Goal: Transaction & Acquisition: Obtain resource

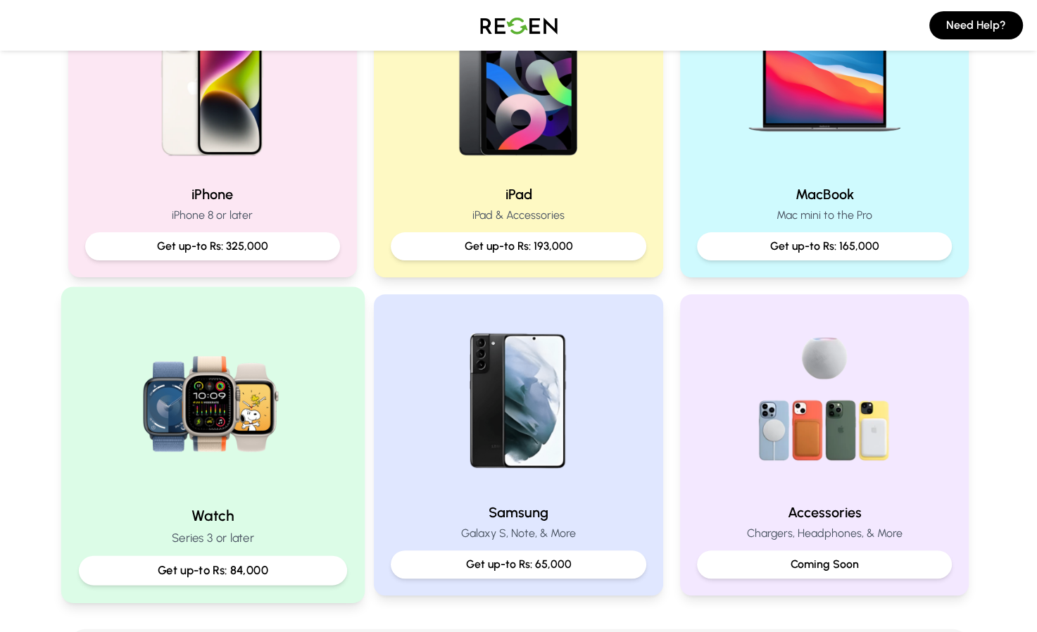
scroll to position [352, 0]
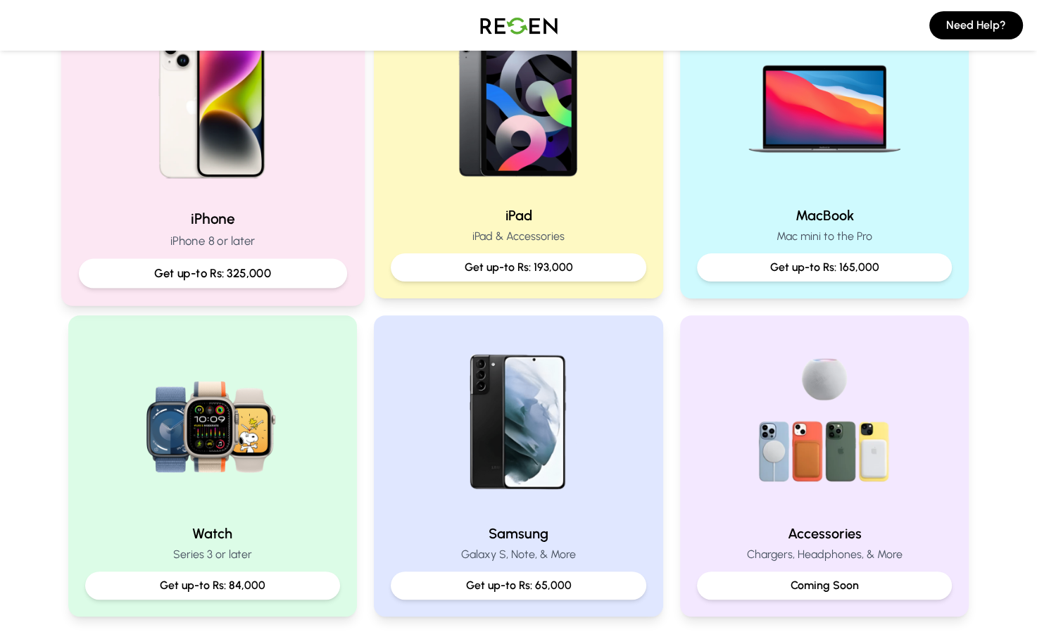
click at [226, 273] on p "Get up-to Rs: 325,000" at bounding box center [212, 274] width 244 height 18
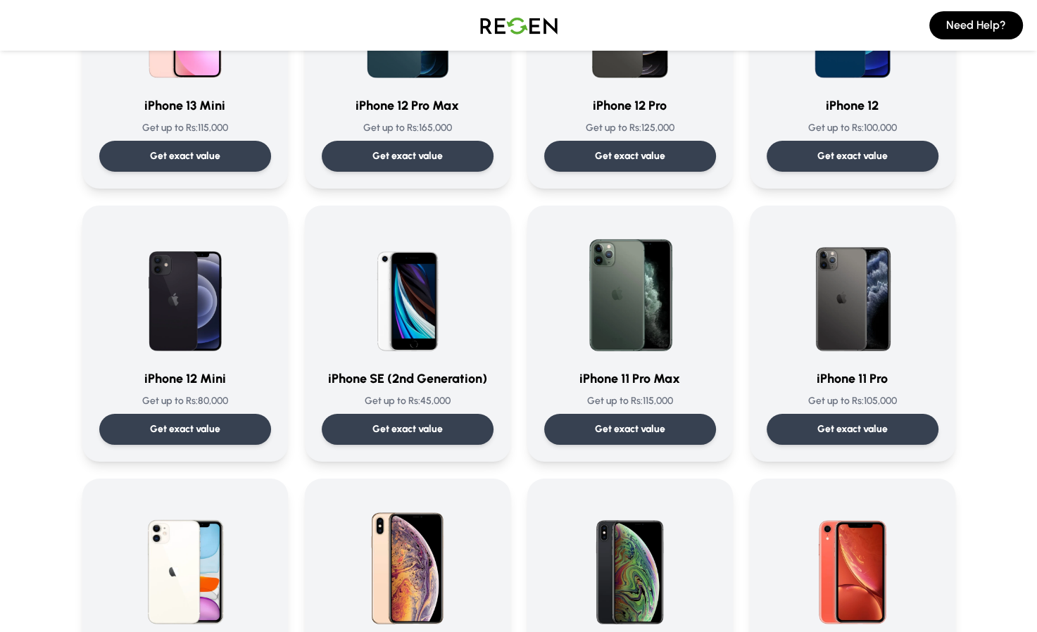
scroll to position [1196, 0]
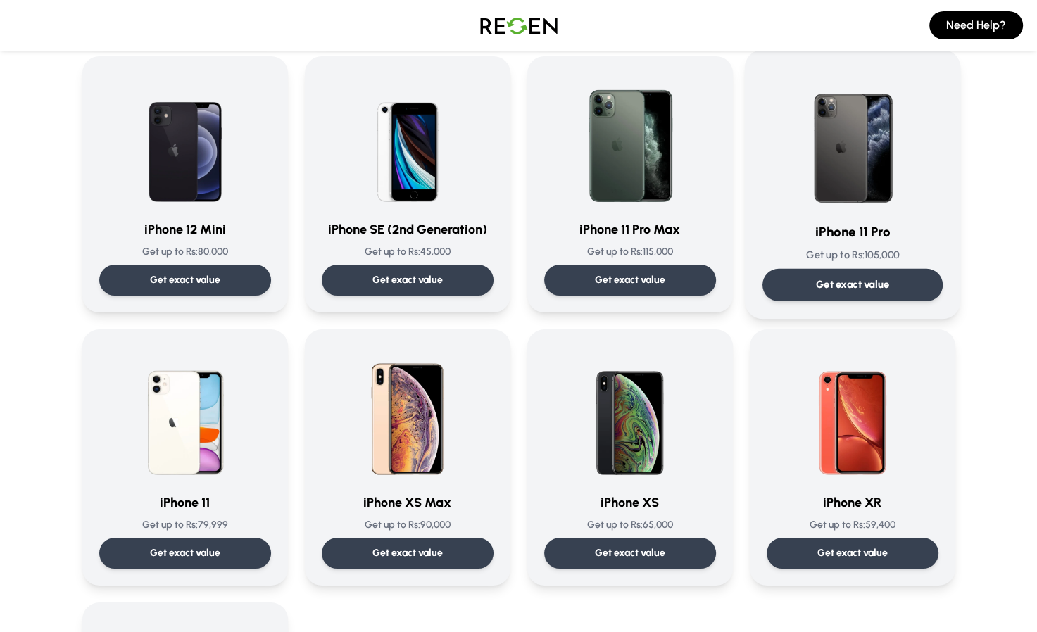
click at [857, 166] on img at bounding box center [852, 139] width 142 height 142
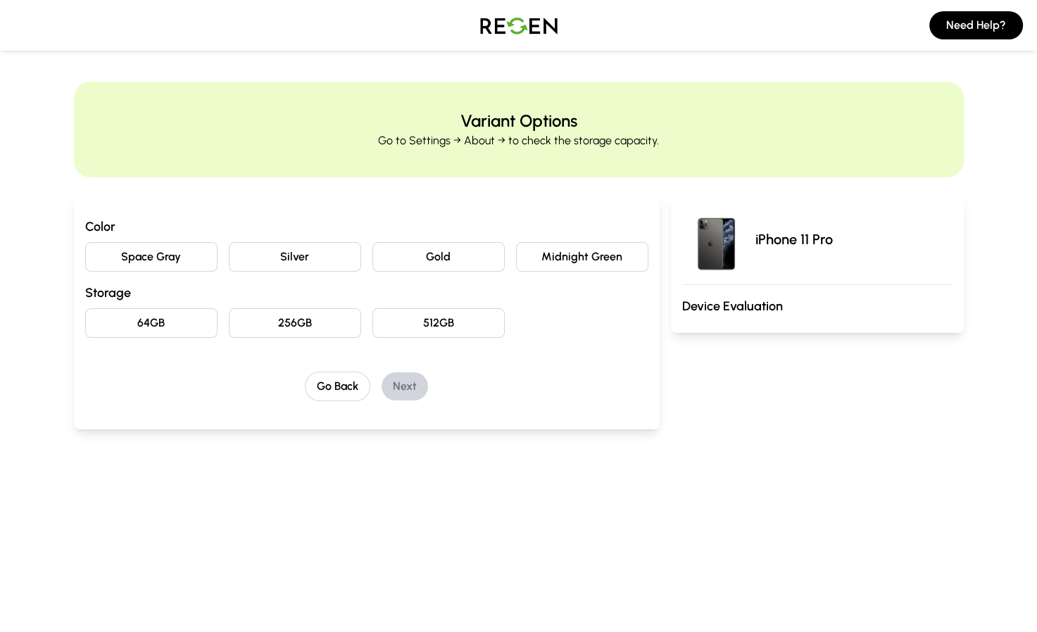
click at [163, 255] on button "Space Gray" at bounding box center [151, 257] width 132 height 30
click at [170, 322] on button "64GB" at bounding box center [151, 323] width 132 height 30
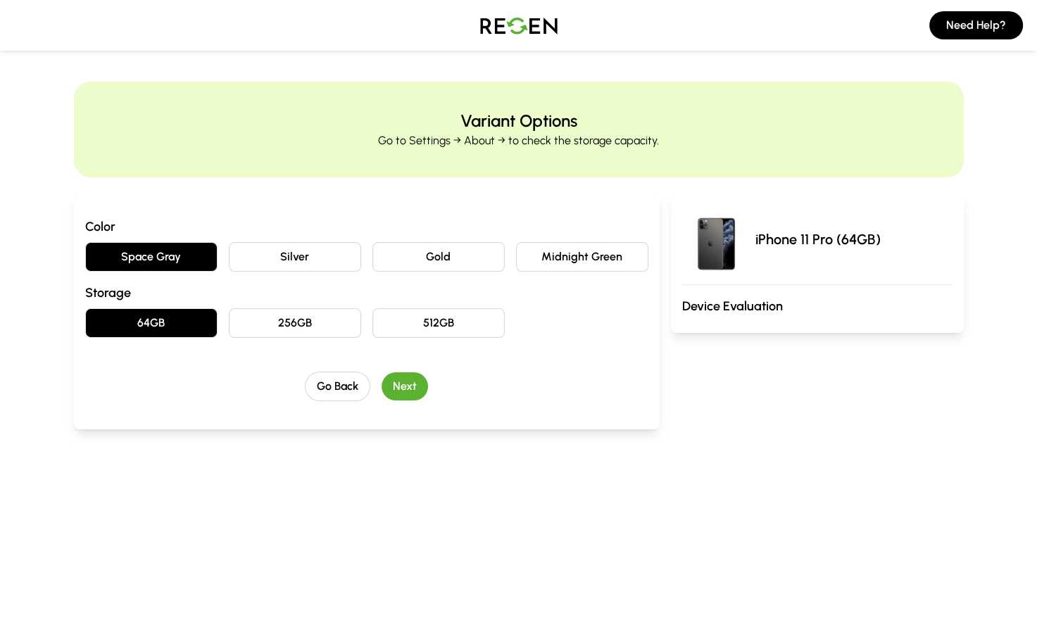
click at [401, 384] on button "Next" at bounding box center [404, 386] width 46 height 28
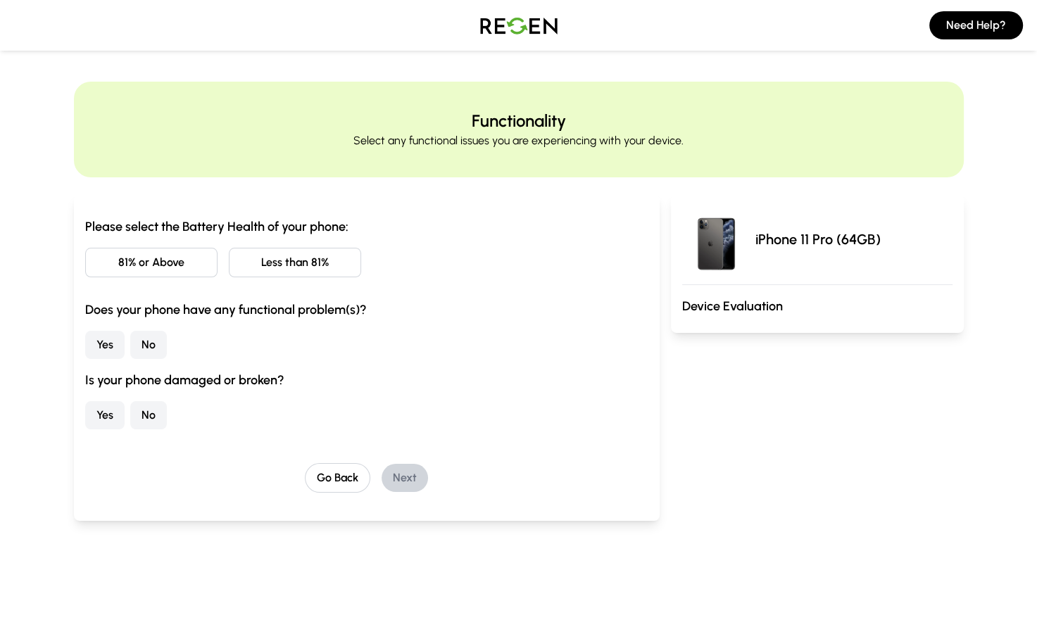
click at [287, 266] on button "Less than 81%" at bounding box center [295, 263] width 132 height 30
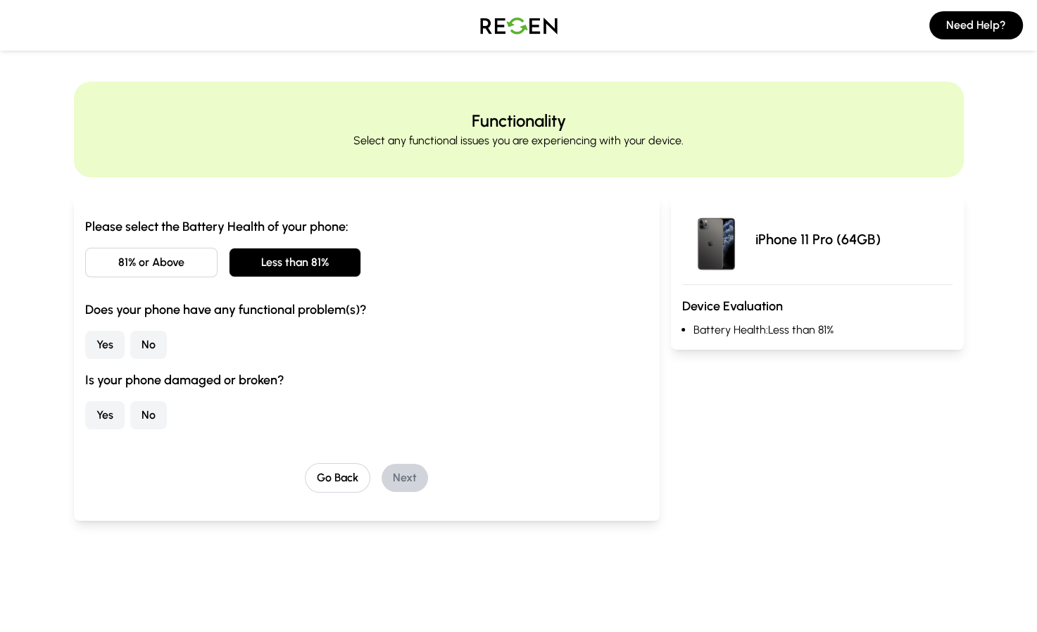
click at [150, 341] on button "No" at bounding box center [148, 345] width 37 height 28
click at [153, 418] on button "No" at bounding box center [148, 415] width 37 height 28
click at [409, 476] on button "Next" at bounding box center [404, 478] width 46 height 28
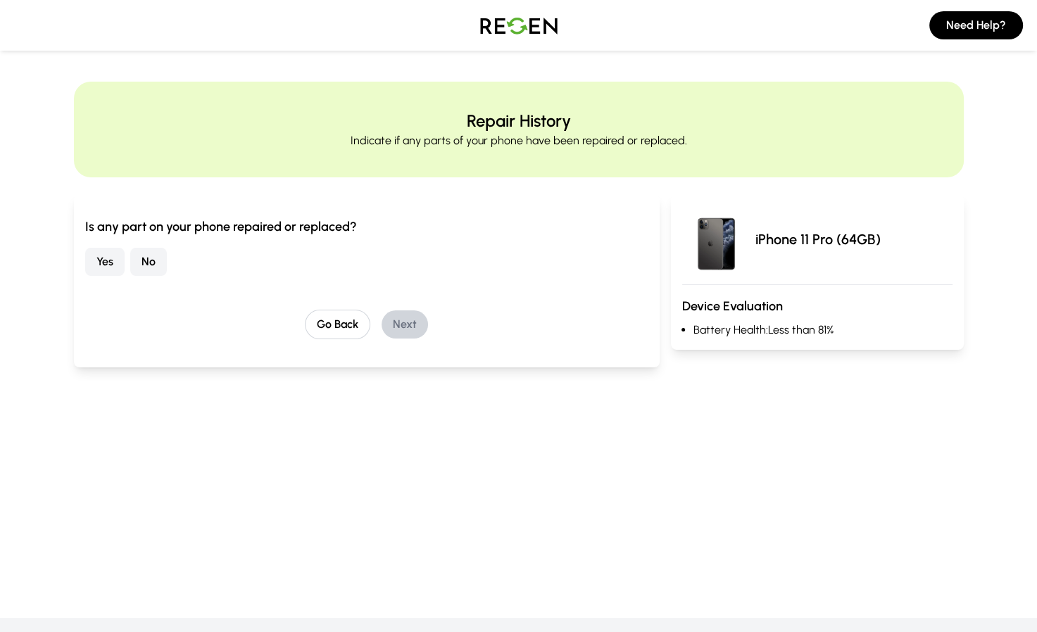
click at [148, 260] on button "No" at bounding box center [148, 262] width 37 height 28
click at [400, 325] on button "Next" at bounding box center [404, 324] width 46 height 28
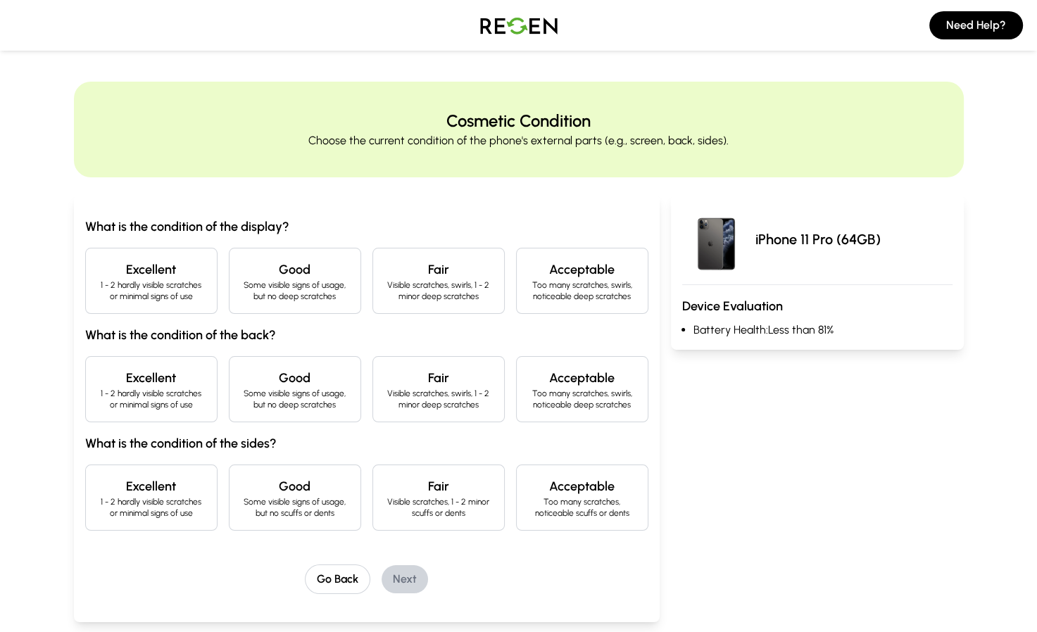
click at [187, 280] on p "1 - 2 hardly visible scratches or minimal signs of use" at bounding box center [151, 290] width 108 height 23
click at [173, 391] on p "1 - 2 hardly visible scratches or minimal signs of use" at bounding box center [151, 399] width 108 height 23
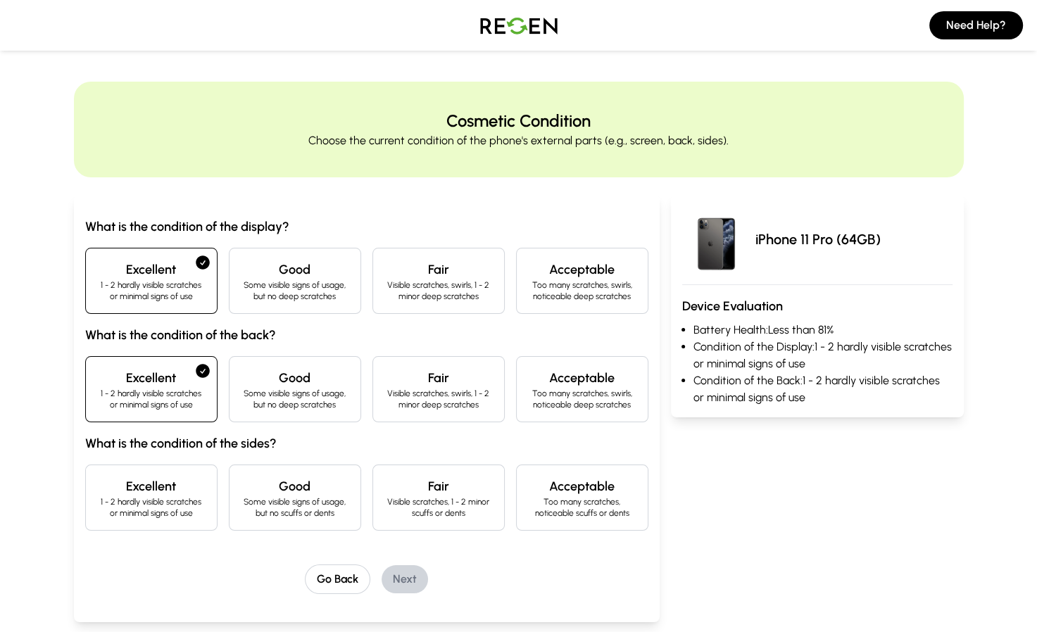
click at [411, 498] on p "Visible scratches, 1 - 2 minor scuffs or dents" at bounding box center [438, 507] width 108 height 23
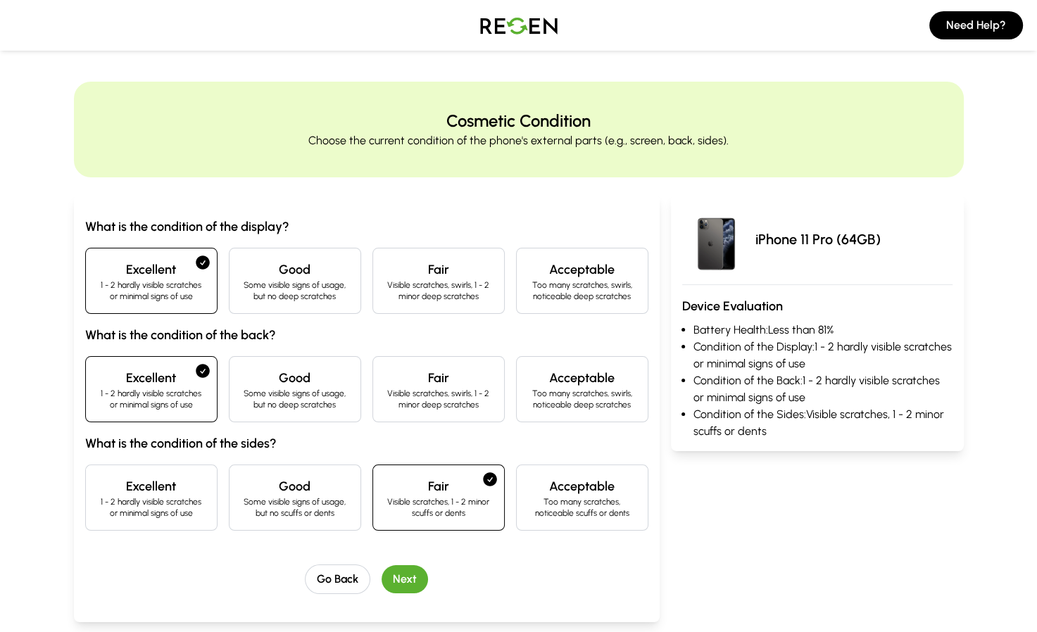
click at [400, 581] on button "Next" at bounding box center [404, 579] width 46 height 28
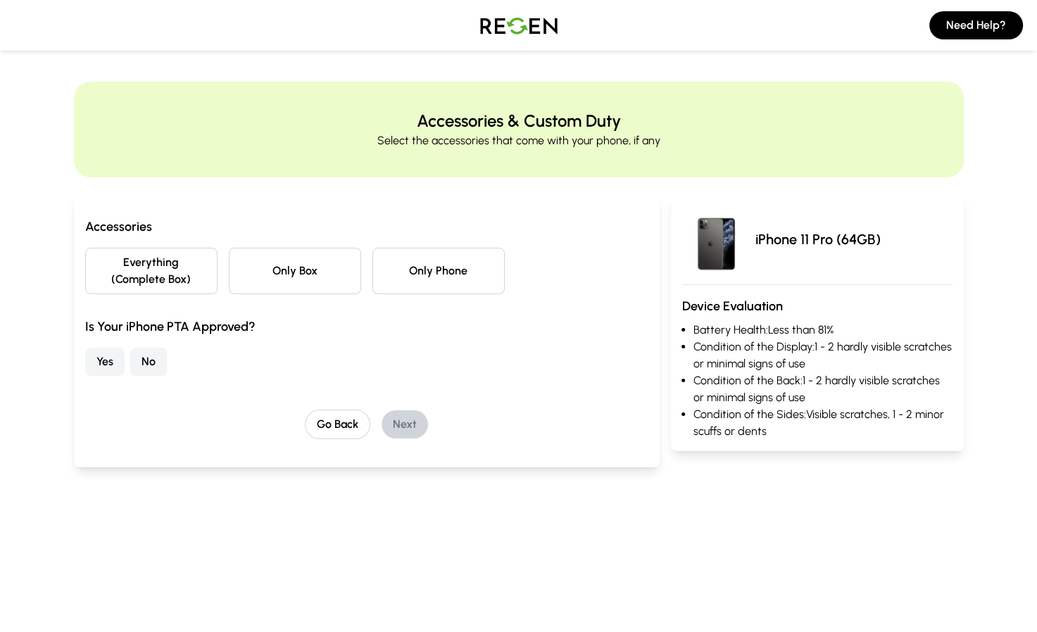
click at [433, 274] on button "Only Phone" at bounding box center [438, 271] width 132 height 46
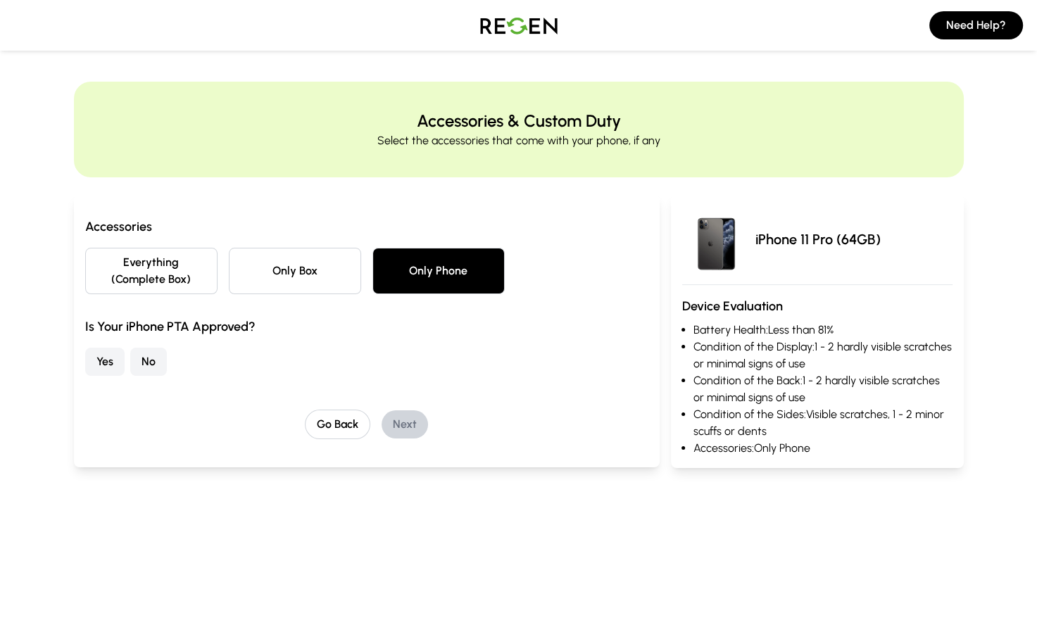
click at [107, 362] on button "Yes" at bounding box center [104, 362] width 39 height 28
click at [404, 426] on button "Next" at bounding box center [404, 424] width 46 height 28
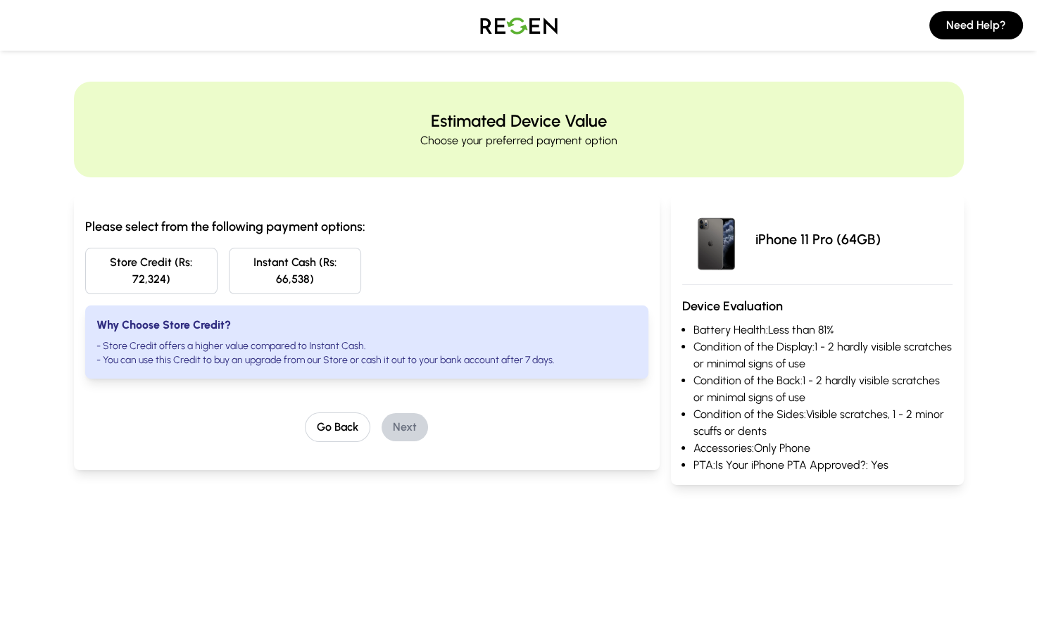
click at [248, 296] on div "Please select from the following payment options: Store Credit (Rs: 72,324) Ins…" at bounding box center [366, 298] width 563 height 162
click at [327, 430] on button "Go Back" at bounding box center [337, 427] width 65 height 30
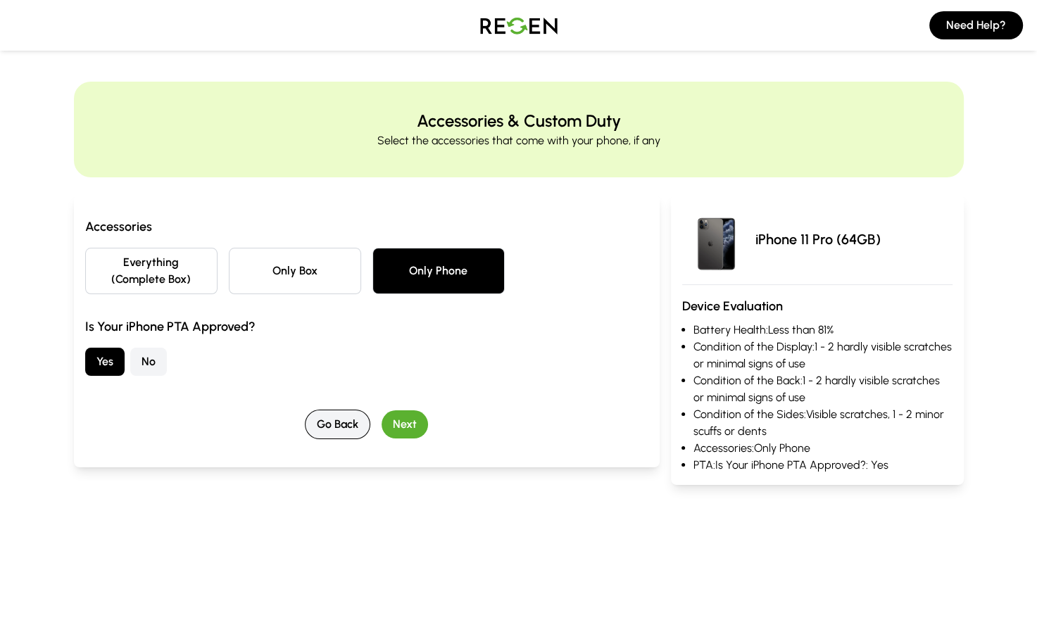
click at [327, 430] on button "Go Back" at bounding box center [337, 425] width 65 height 30
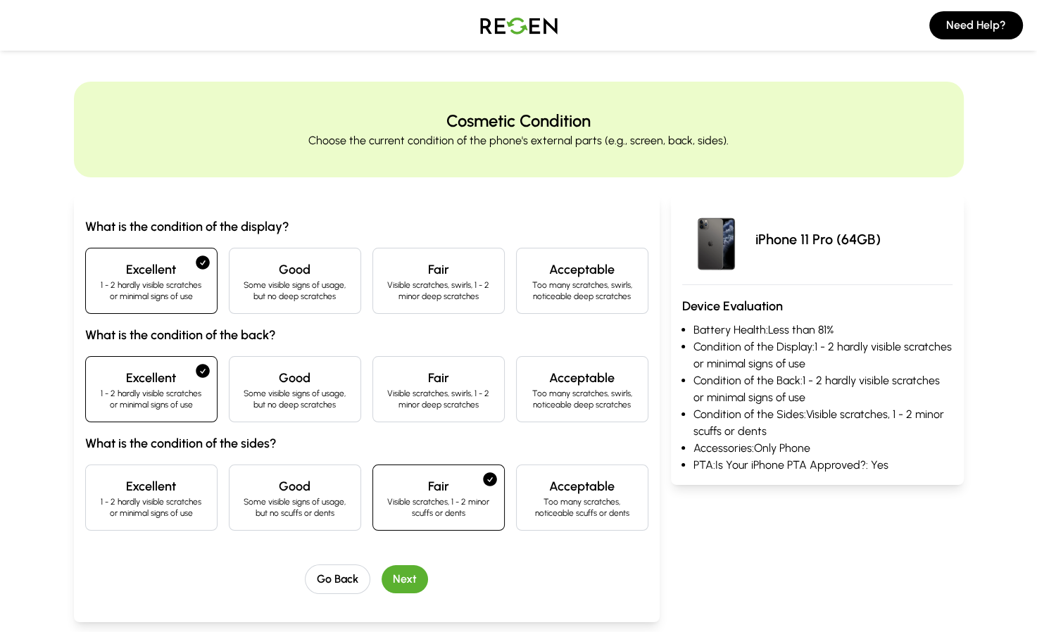
click at [161, 497] on p "1 - 2 hardly visible scratches or minimal signs of use" at bounding box center [151, 507] width 108 height 23
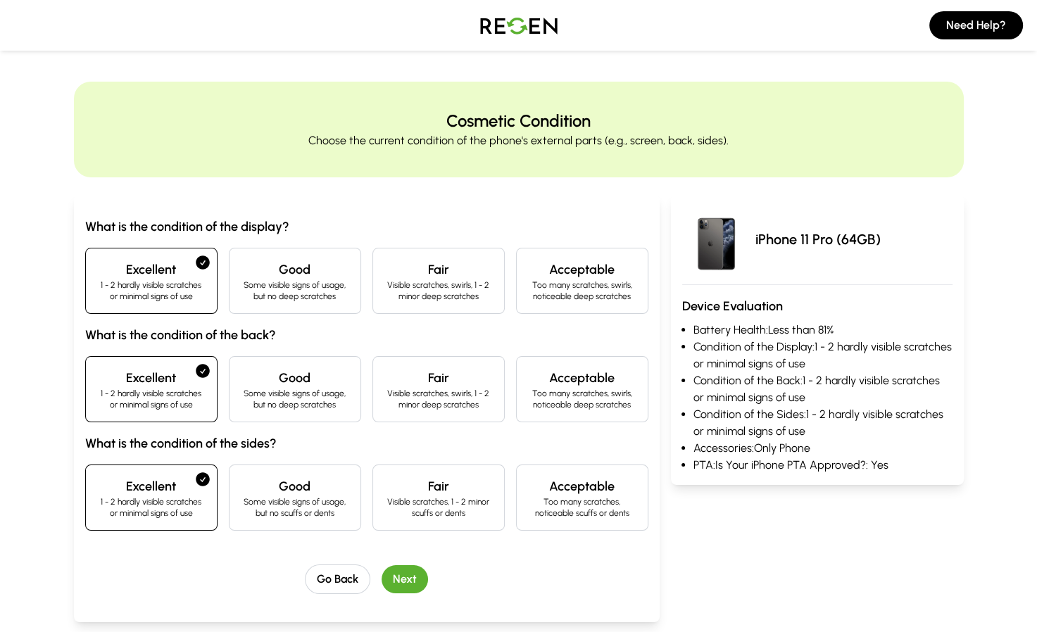
click at [409, 578] on button "Next" at bounding box center [404, 579] width 46 height 28
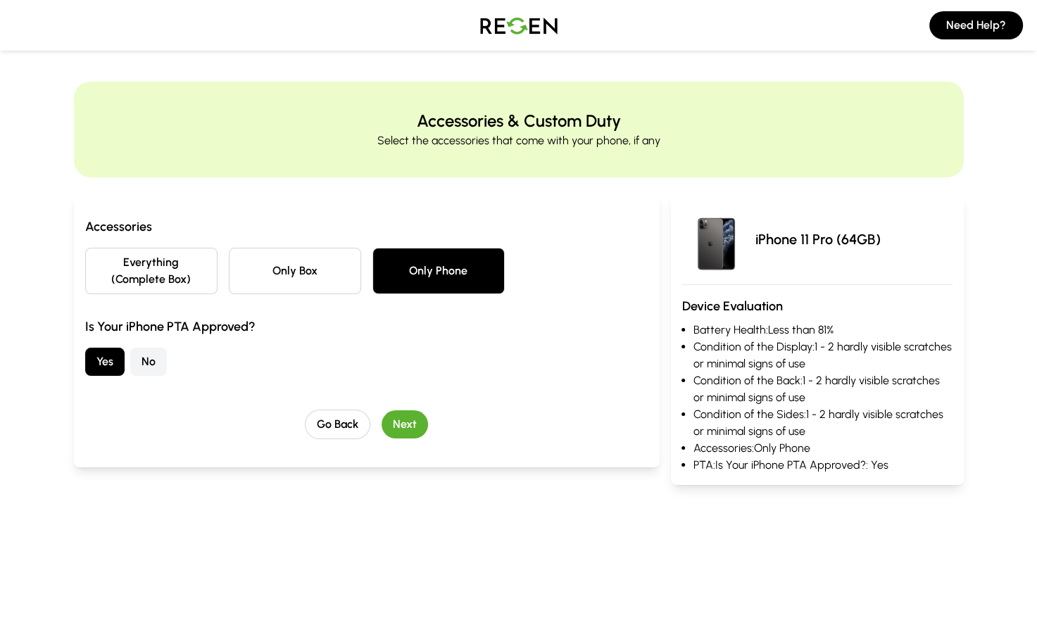
click at [416, 415] on button "Next" at bounding box center [404, 424] width 46 height 28
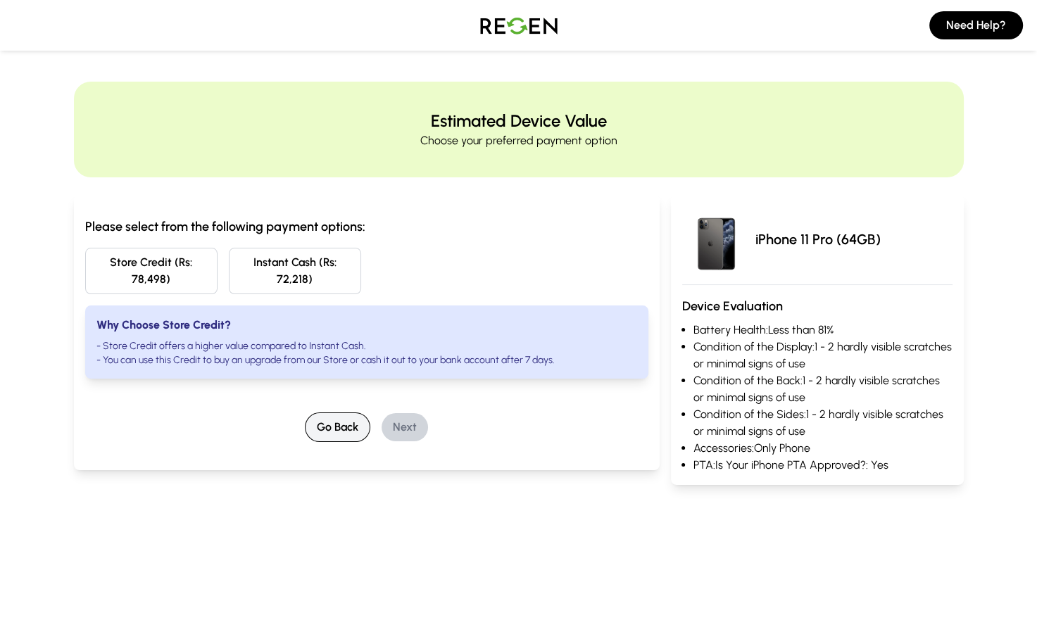
click at [329, 431] on button "Go Back" at bounding box center [337, 427] width 65 height 30
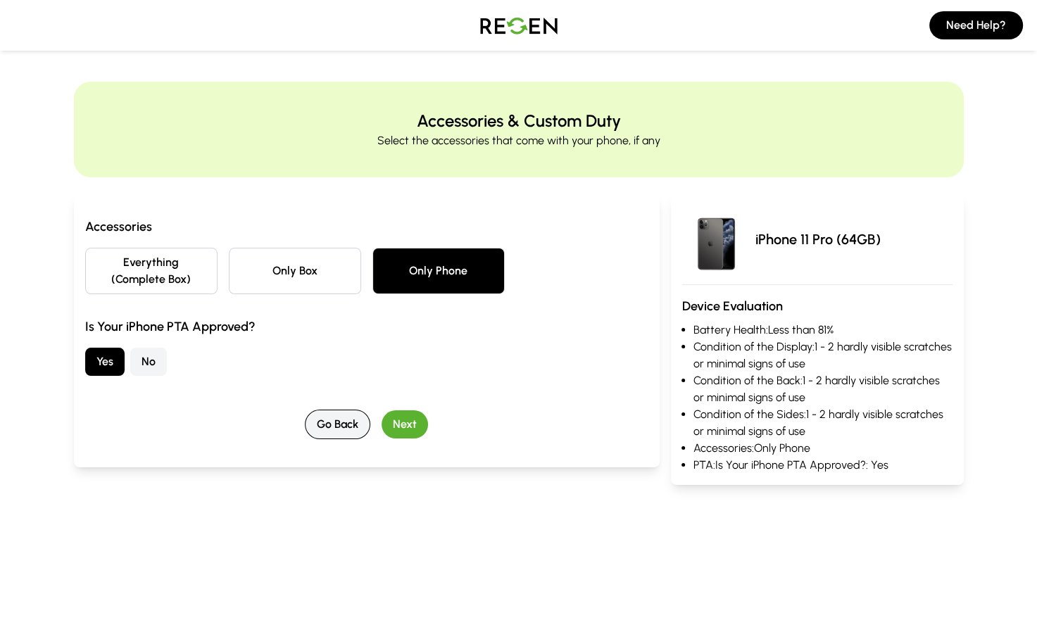
click at [329, 431] on button "Go Back" at bounding box center [337, 425] width 65 height 30
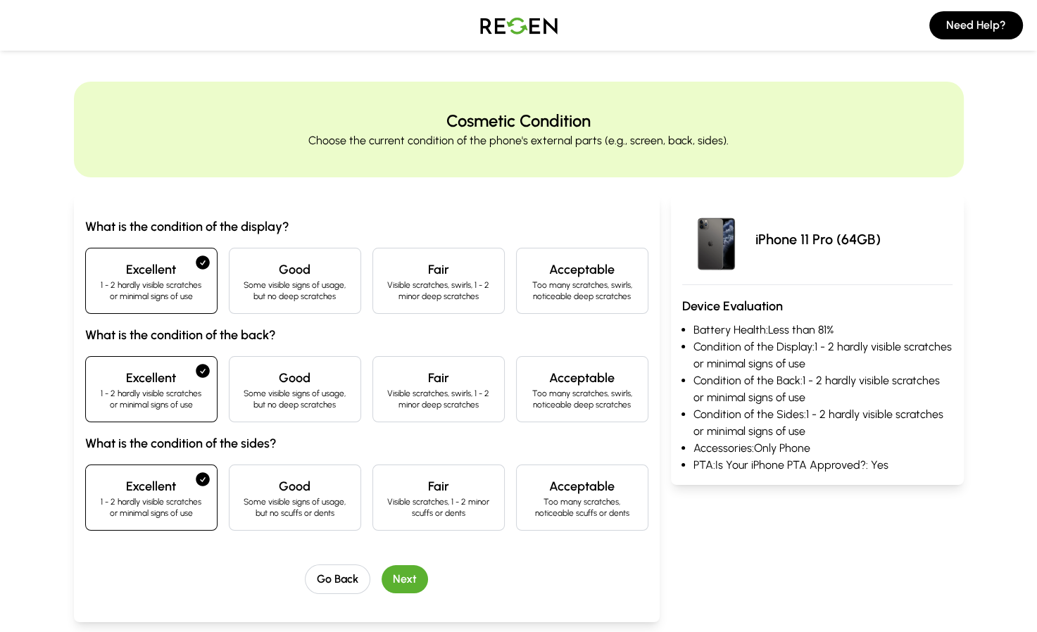
click at [416, 502] on p "Visible scratches, 1 - 2 minor scuffs or dents" at bounding box center [438, 507] width 108 height 23
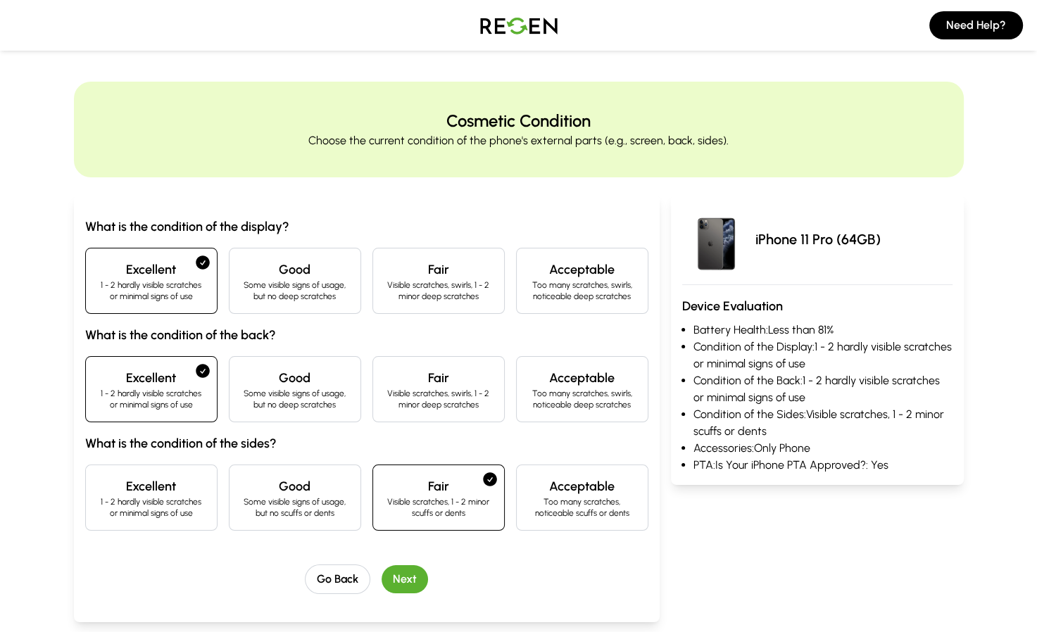
click at [405, 587] on button "Next" at bounding box center [404, 579] width 46 height 28
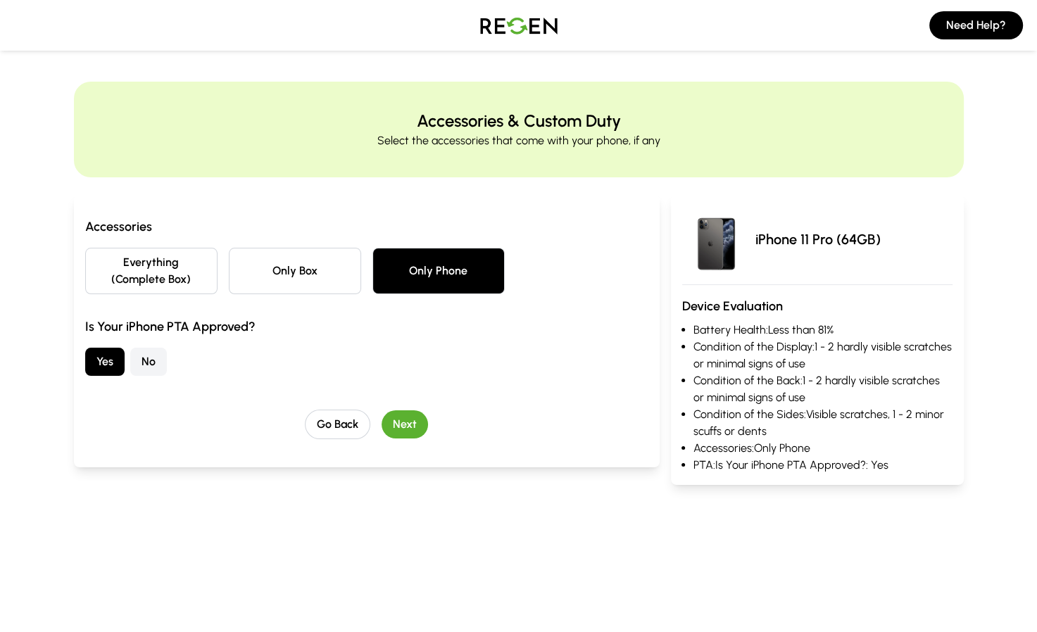
click at [405, 421] on button "Next" at bounding box center [404, 424] width 46 height 28
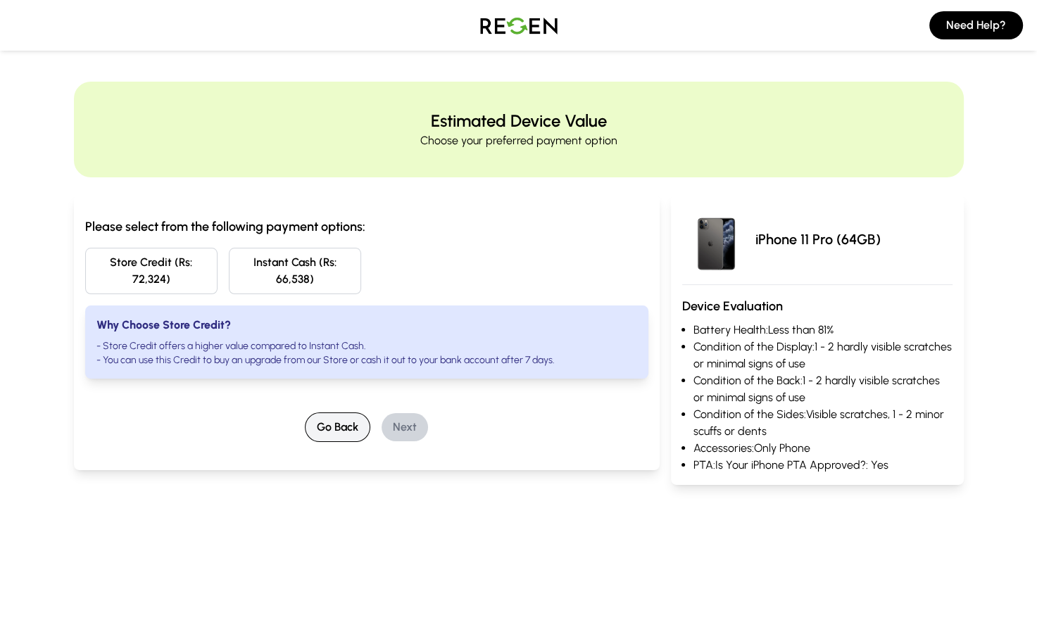
click at [333, 434] on button "Go Back" at bounding box center [337, 427] width 65 height 30
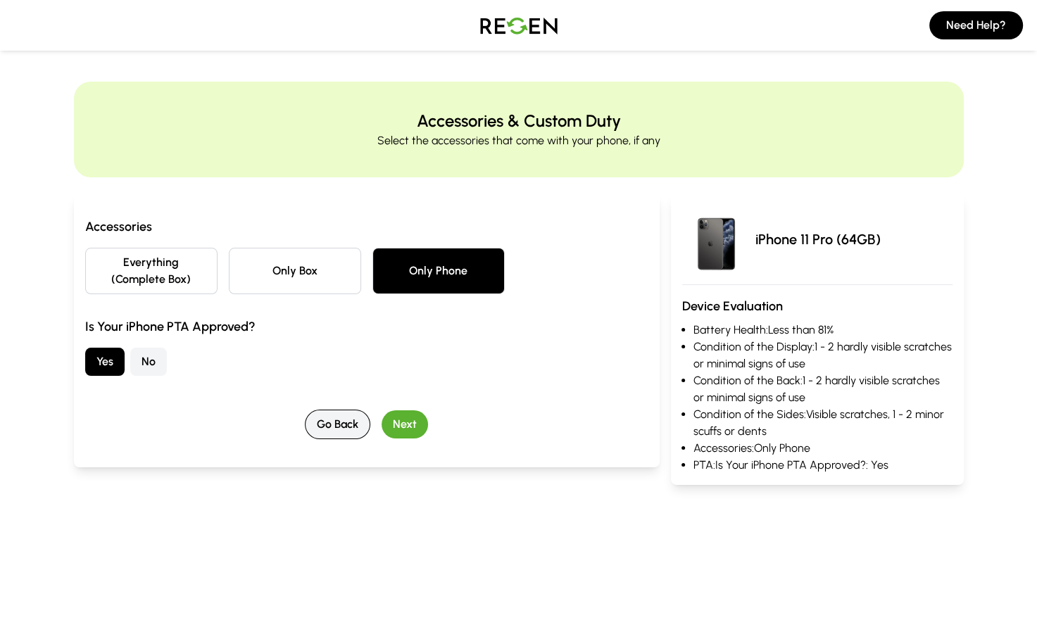
click at [333, 434] on button "Go Back" at bounding box center [337, 425] width 65 height 30
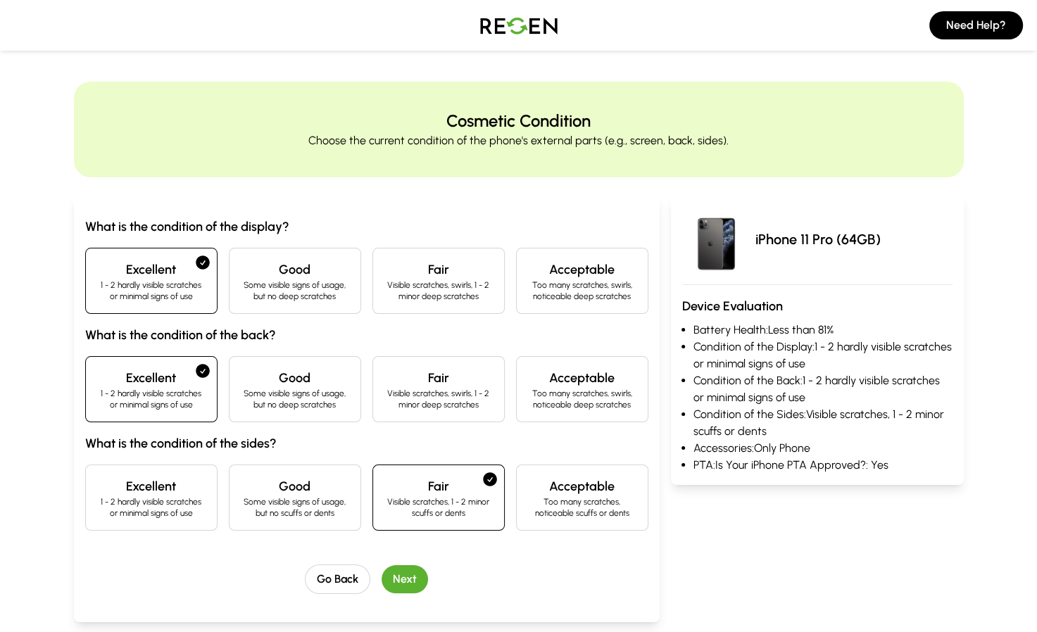
click at [310, 497] on p "Some visible signs of usage, but no scuffs or dents" at bounding box center [295, 507] width 108 height 23
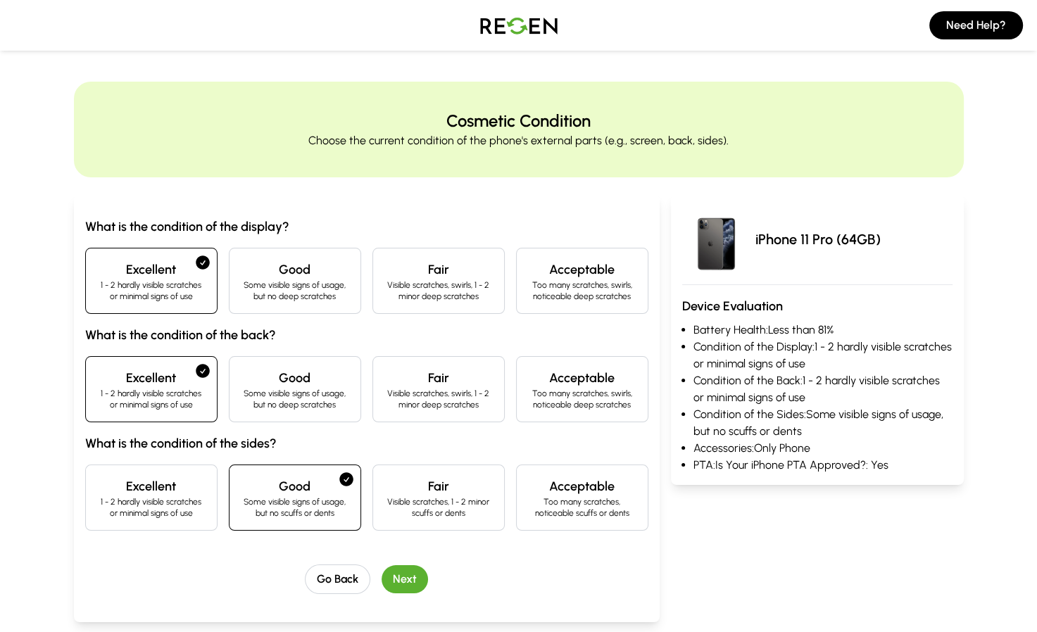
click at [400, 574] on button "Next" at bounding box center [404, 579] width 46 height 28
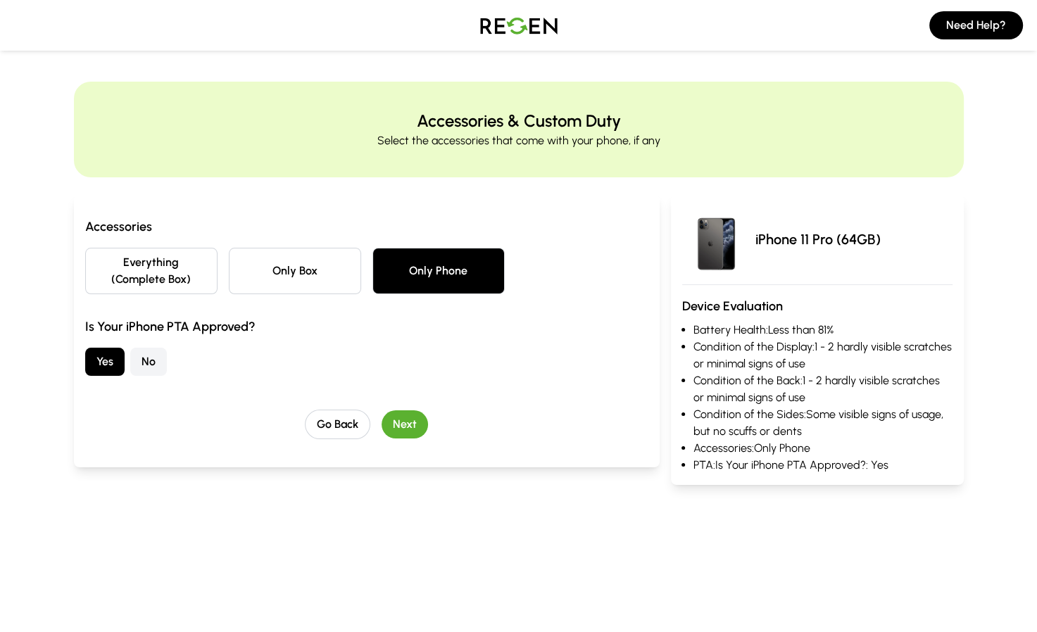
click at [405, 423] on button "Next" at bounding box center [404, 424] width 46 height 28
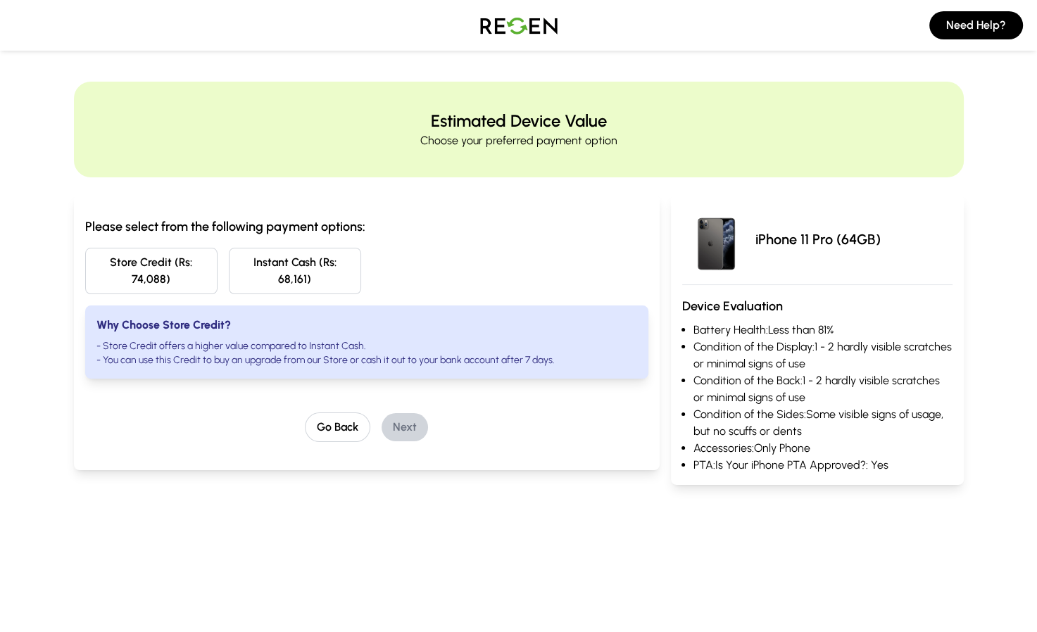
click at [474, 146] on p "Choose your preferred payment option" at bounding box center [518, 140] width 197 height 17
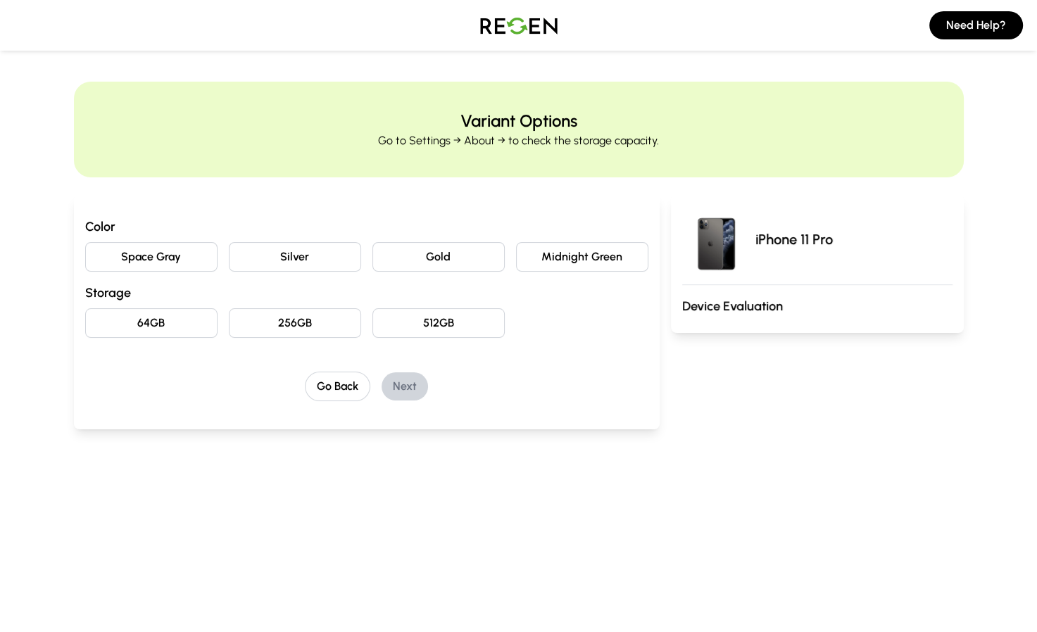
click at [526, 27] on img at bounding box center [518, 25] width 99 height 39
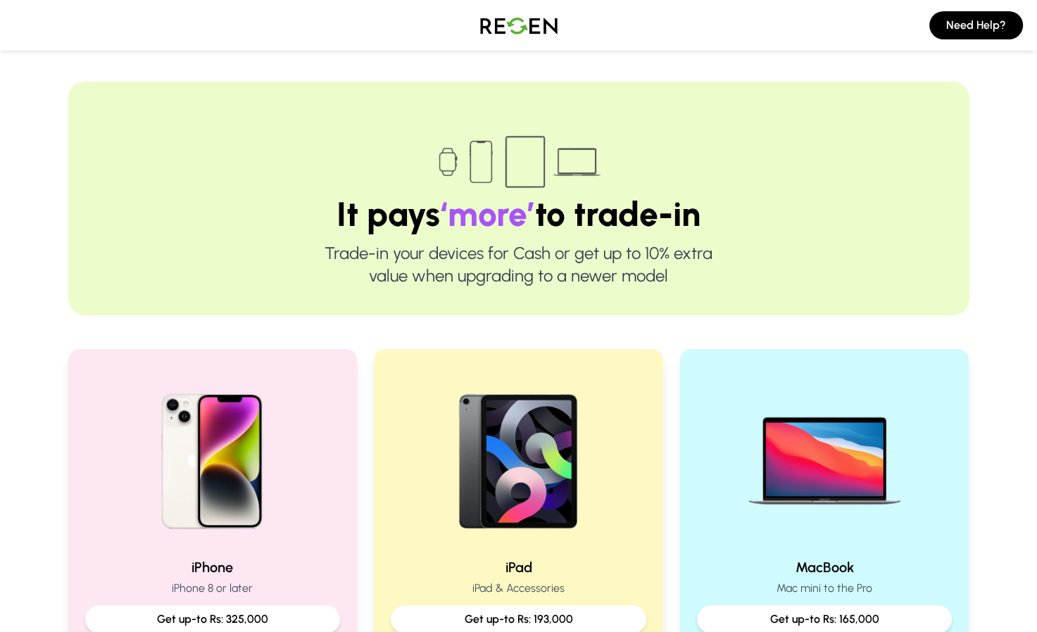
click at [515, 24] on img at bounding box center [518, 25] width 99 height 39
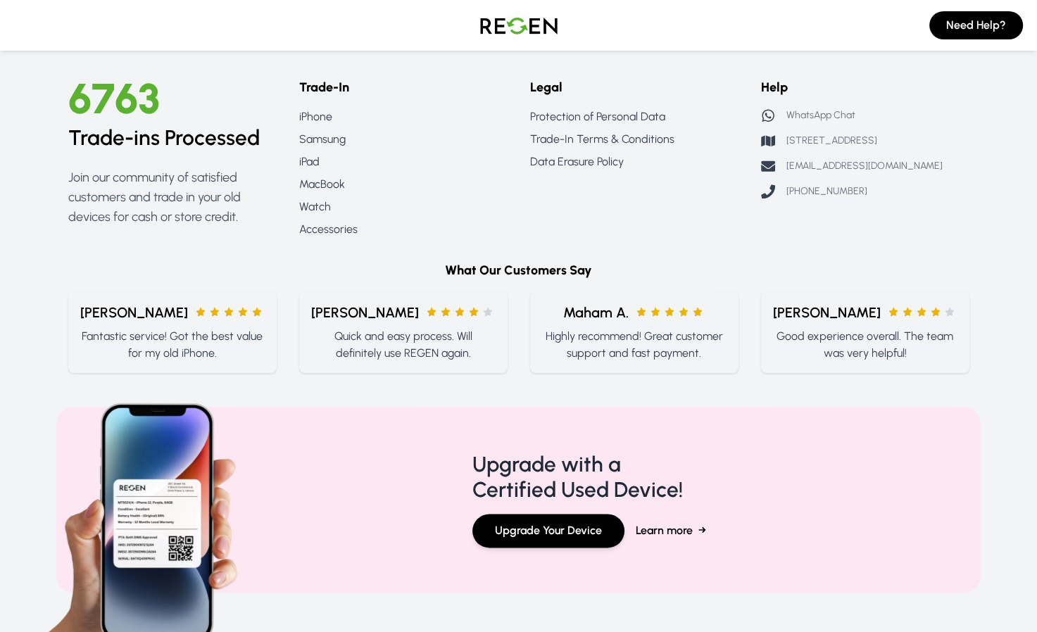
scroll to position [1641, 0]
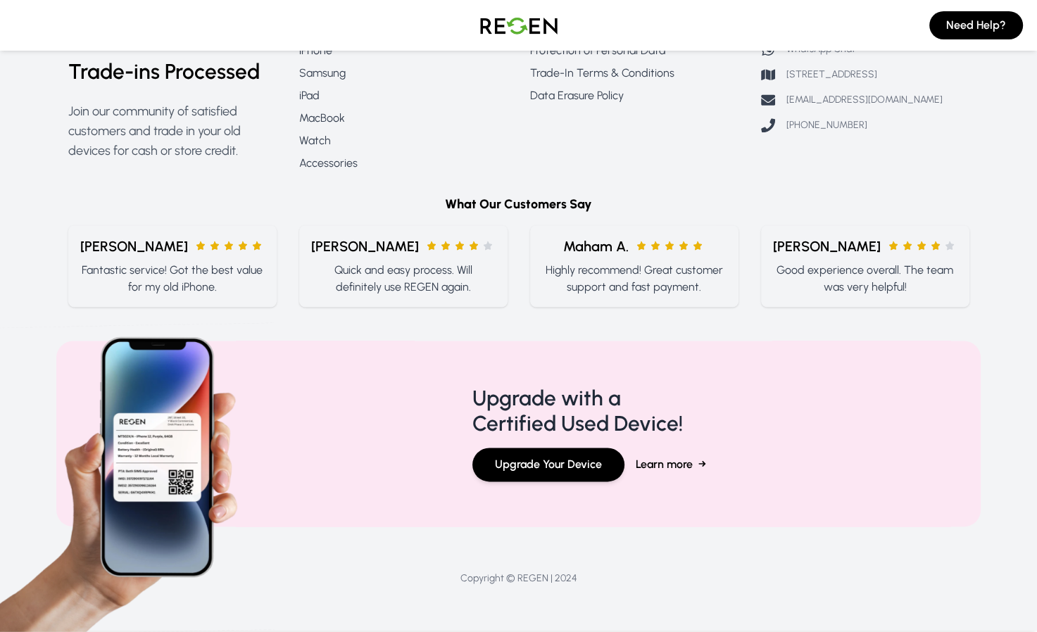
click at [116, 441] on img at bounding box center [133, 477] width 281 height 310
click at [212, 439] on img at bounding box center [133, 477] width 281 height 310
click at [675, 464] on span "Learn more" at bounding box center [663, 464] width 57 height 17
